Goal: Find specific page/section: Find specific page/section

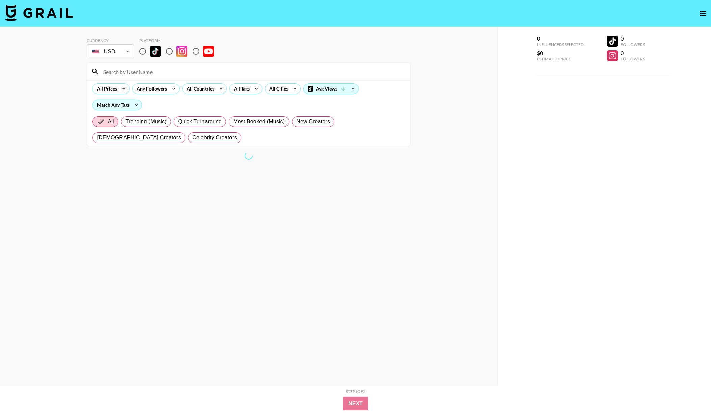
click at [140, 49] on input "radio" at bounding box center [143, 51] width 14 height 14
radio input "true"
click at [144, 72] on input at bounding box center [252, 71] width 307 height 11
paste input "atx_genie199"
click at [192, 68] on input "atx_genie199" at bounding box center [252, 71] width 307 height 11
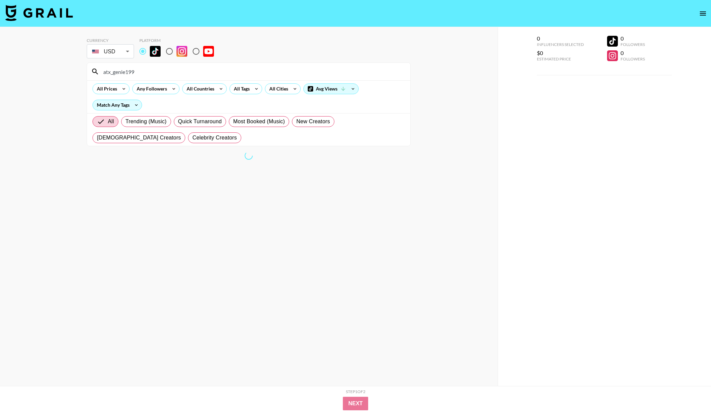
type input "atx_genie199"
click at [165, 74] on input "atx_genie199" at bounding box center [252, 71] width 307 height 11
drag, startPoint x: 165, startPoint y: 74, endPoint x: 76, endPoint y: 73, distance: 88.8
click at [76, 73] on div "Currency USD USD ​ Platform atx_genie199 All Prices Any Followers All Countries…" at bounding box center [249, 220] width 498 height 386
click at [142, 55] on input "radio" at bounding box center [143, 51] width 14 height 14
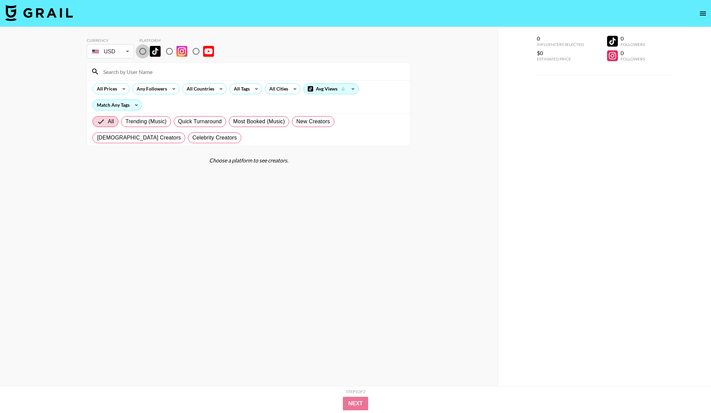
radio input "true"
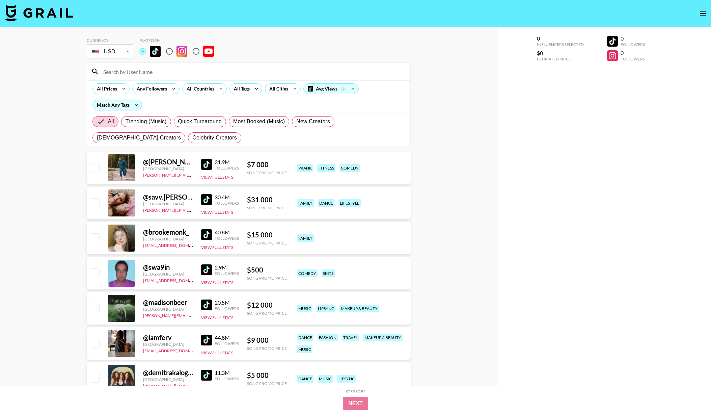
click at [142, 72] on input at bounding box center [252, 71] width 307 height 11
paste input "rosaelizabeeeth"
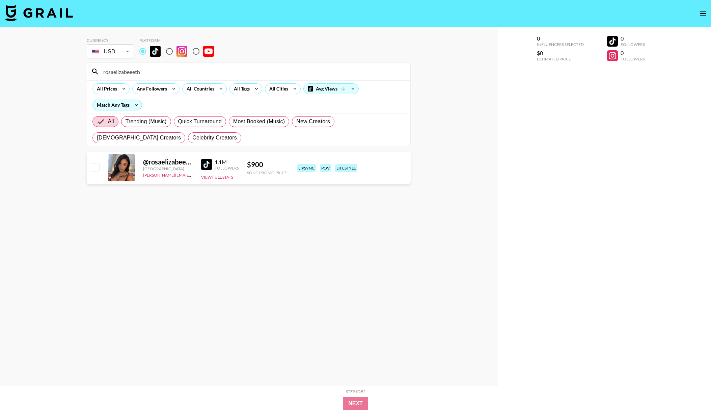
type input "rosaelizabeeeth"
